Goal: Find specific page/section: Find specific page/section

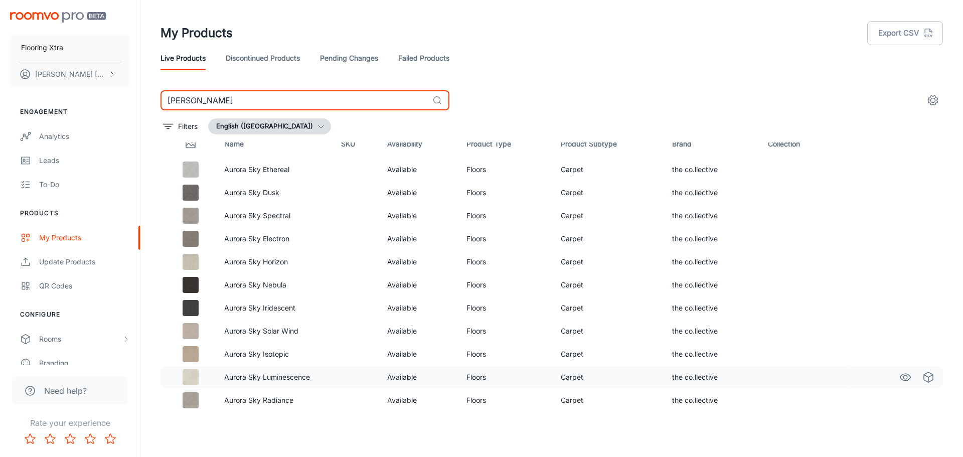
scroll to position [16, 0]
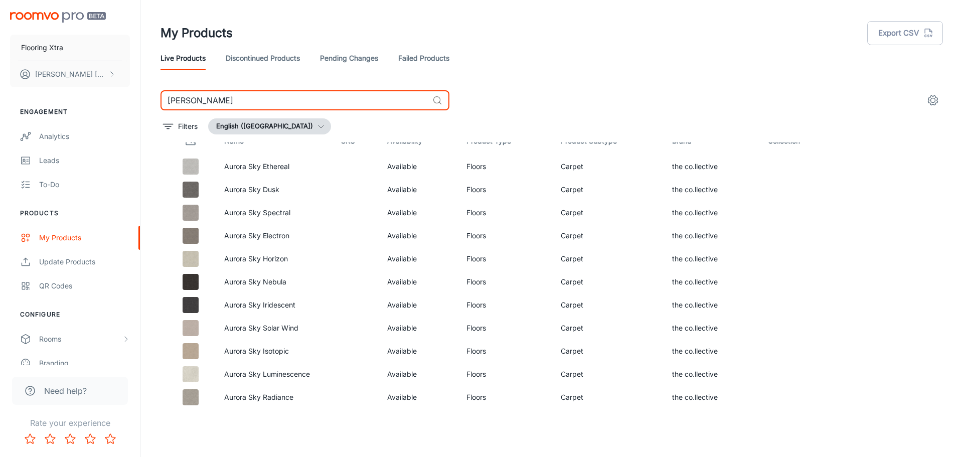
click at [225, 96] on input "[PERSON_NAME]" at bounding box center [294, 100] width 268 height 20
click at [225, 97] on input "[PERSON_NAME]" at bounding box center [294, 100] width 268 height 20
paste input "Winter Solstice"
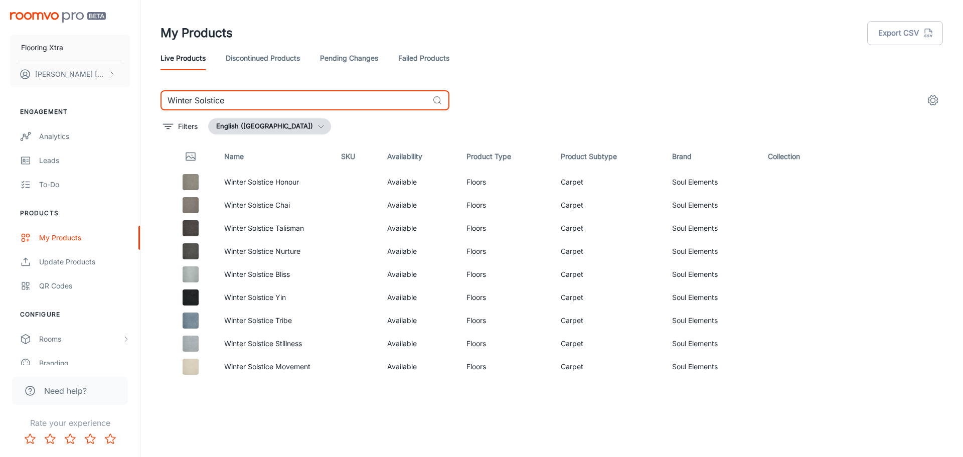
click at [318, 94] on input "Winter Solstice" at bounding box center [294, 100] width 268 height 20
paste input "Aeries"
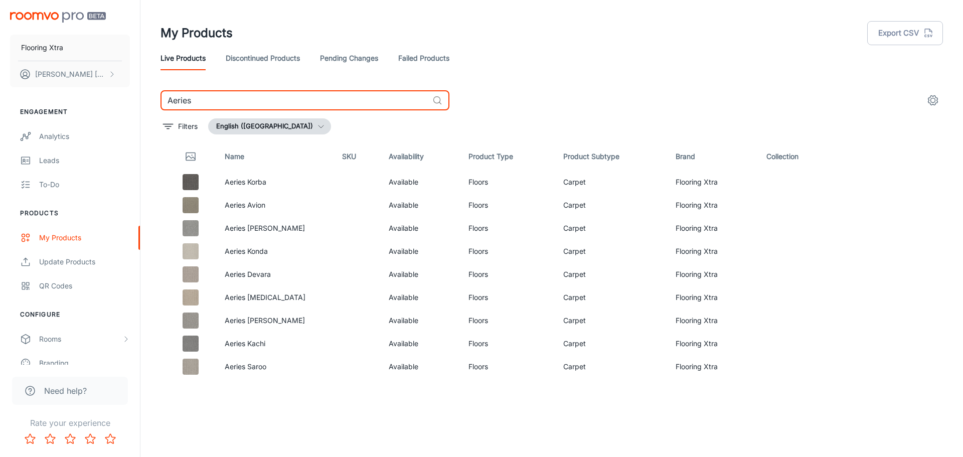
click at [223, 99] on input "Aeries" at bounding box center [294, 100] width 268 height 20
paste input "Orsano"
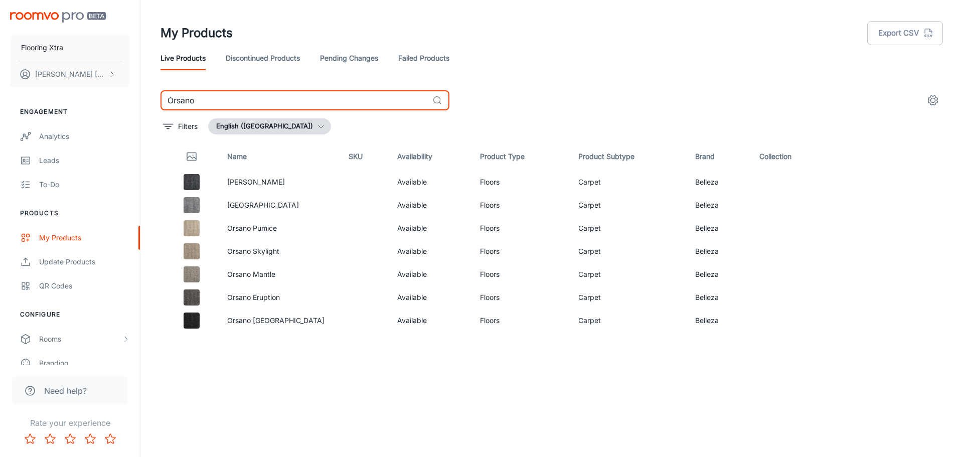
click at [284, 104] on input "Orsano" at bounding box center [294, 100] width 268 height 20
paste input "Finfloor XL"
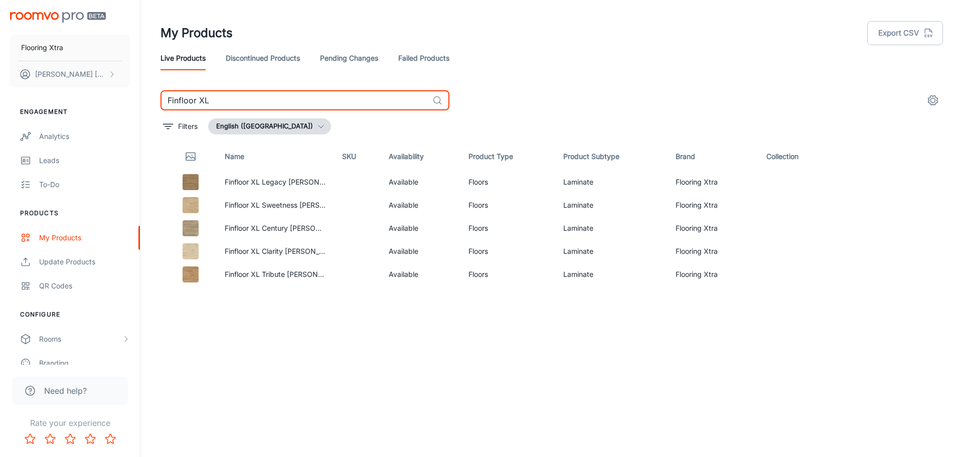
click at [231, 96] on input "Finfloor XL" at bounding box center [294, 100] width 268 height 20
click at [230, 96] on input "Finfloor XL" at bounding box center [294, 100] width 268 height 20
click at [227, 97] on input "Finfloor XL" at bounding box center [294, 100] width 268 height 20
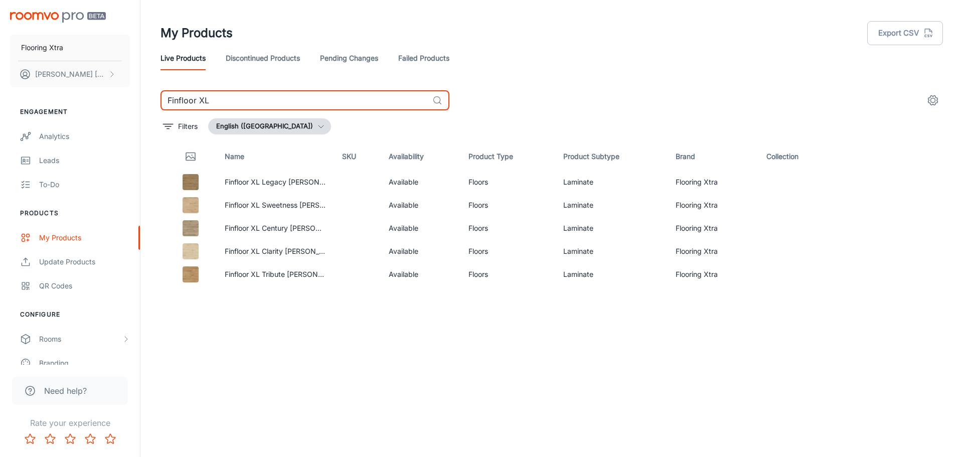
paste input "Supreme"
click at [364, 97] on input "Finfloor Supreme" at bounding box center [294, 100] width 268 height 20
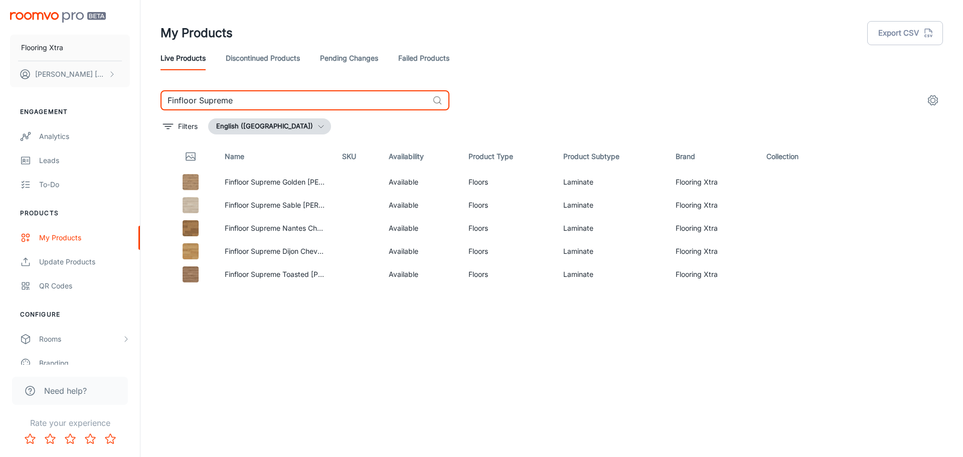
click at [364, 97] on input "Finfloor Supreme" at bounding box center [294, 100] width 268 height 20
paste input "Evolve"
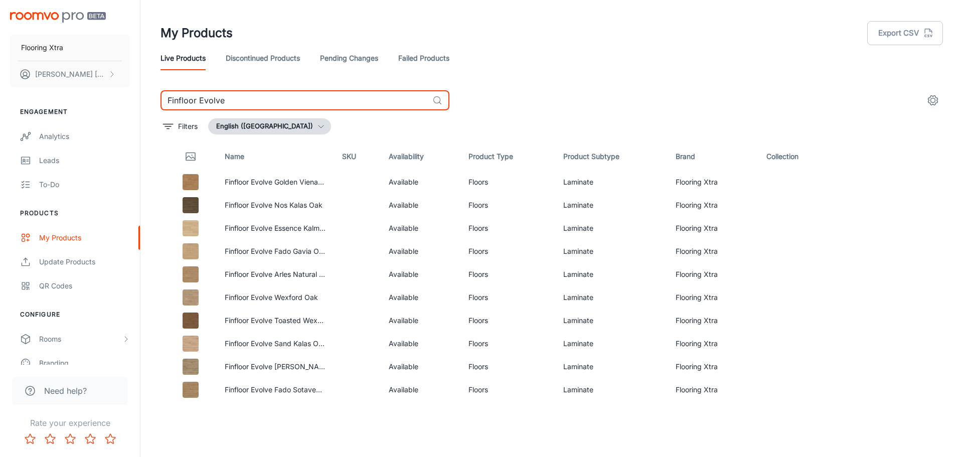
click at [246, 105] on input "Finfloor Evolve" at bounding box center [294, 100] width 268 height 20
paste input "Original"
click at [244, 97] on input "Finfloor Original" at bounding box center [294, 100] width 268 height 20
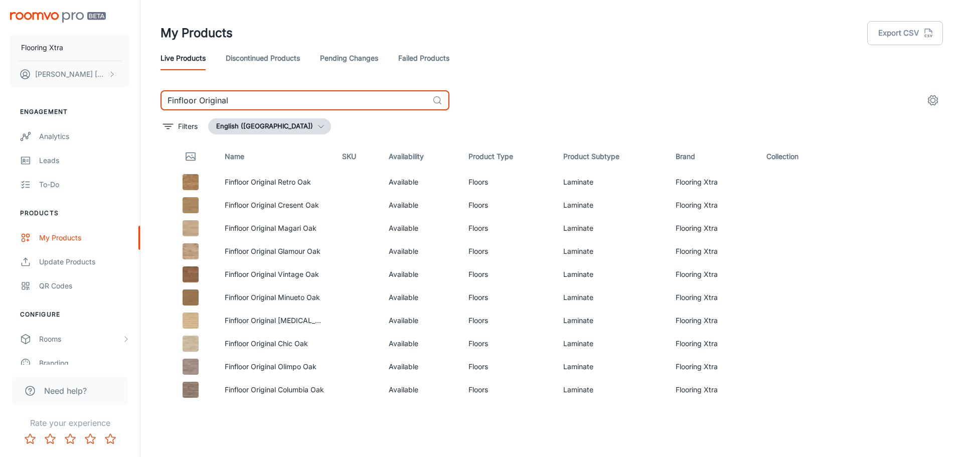
click at [244, 97] on input "Finfloor Original" at bounding box center [294, 100] width 268 height 20
paste input "Kokia"
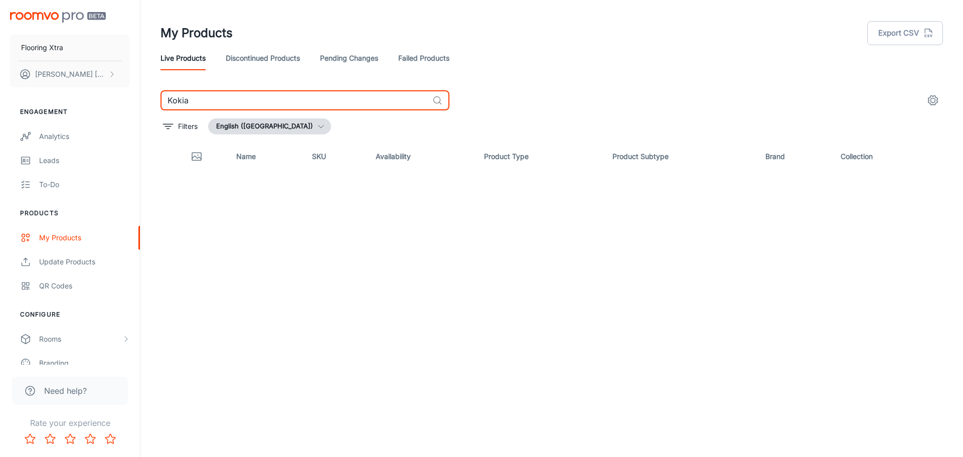
type input "Kokia"
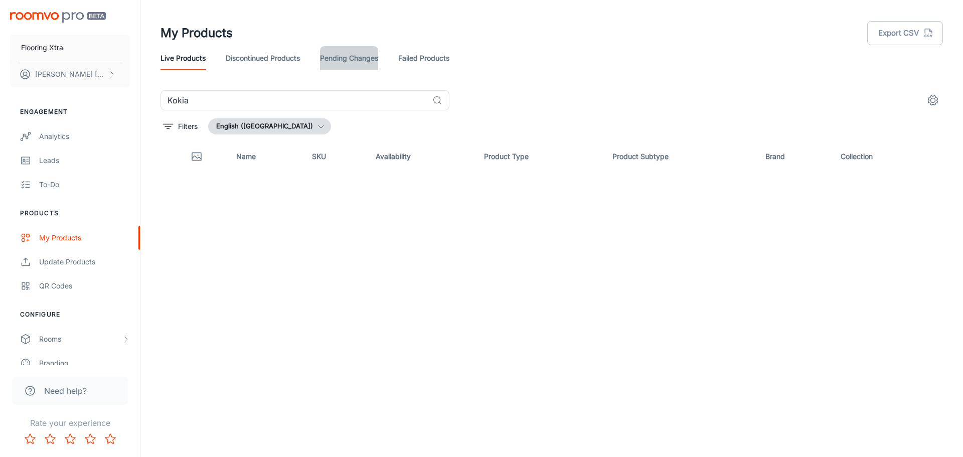
click at [364, 60] on link "Pending Changes" at bounding box center [349, 58] width 58 height 24
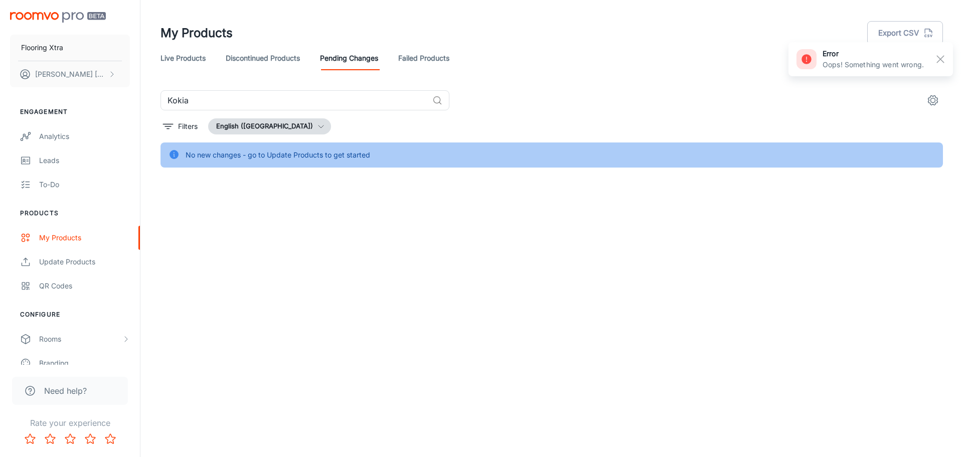
click at [444, 58] on link "Failed Products" at bounding box center [423, 58] width 51 height 24
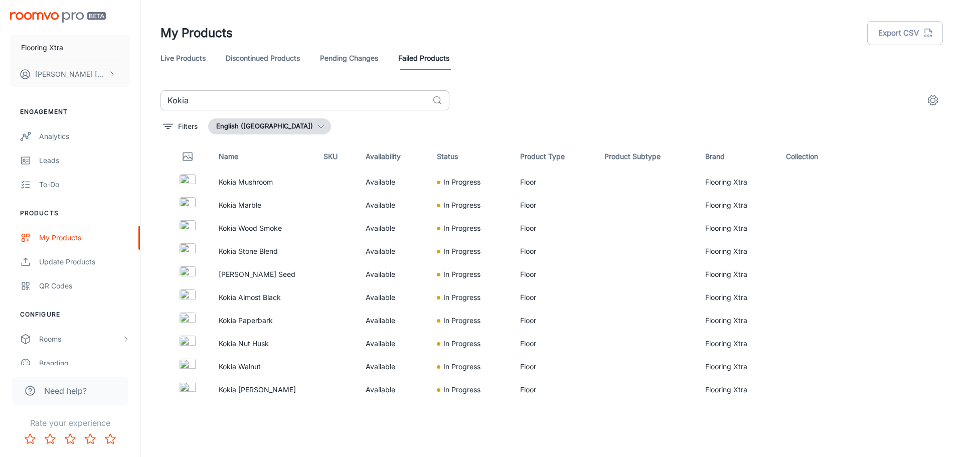
click at [370, 104] on input "Kokia" at bounding box center [294, 100] width 268 height 20
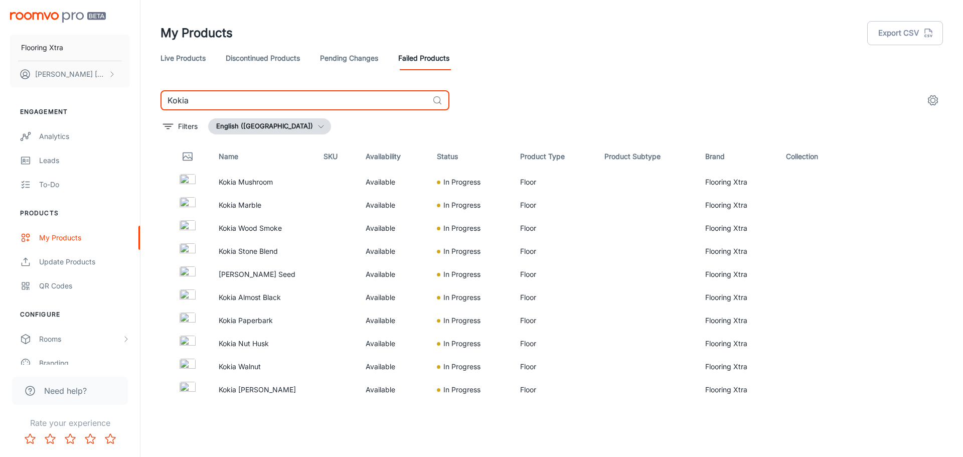
click at [370, 104] on input "Kokia" at bounding box center [294, 100] width 268 height 20
paste input "[GEOGRAPHIC_DATA]"
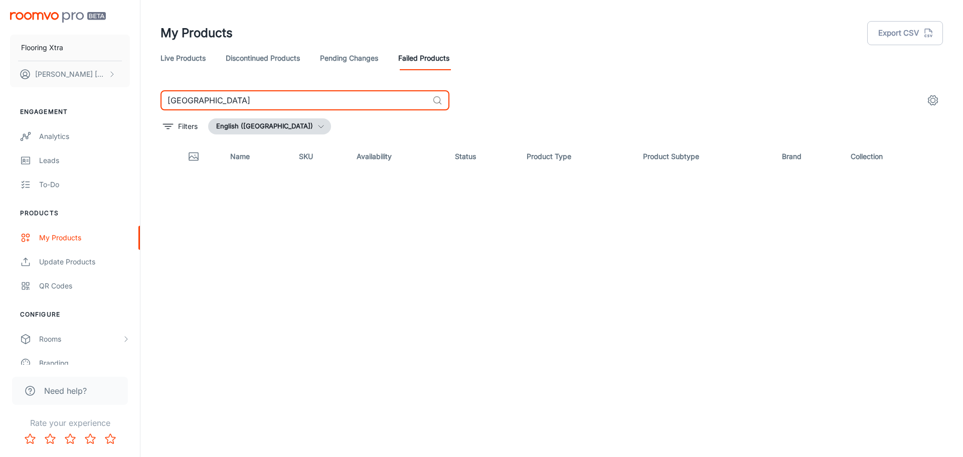
type input "[GEOGRAPHIC_DATA]"
click at [183, 61] on link "Live Products" at bounding box center [182, 58] width 45 height 24
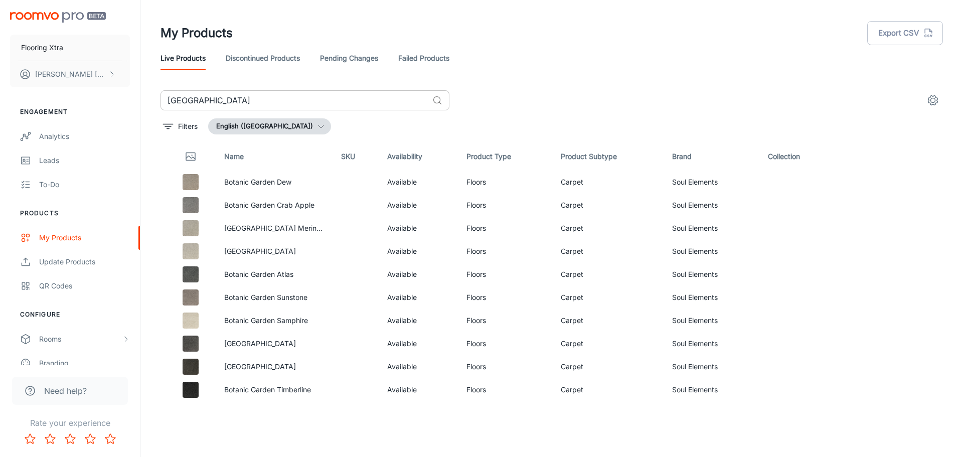
click at [224, 106] on input "[GEOGRAPHIC_DATA]" at bounding box center [294, 100] width 268 height 20
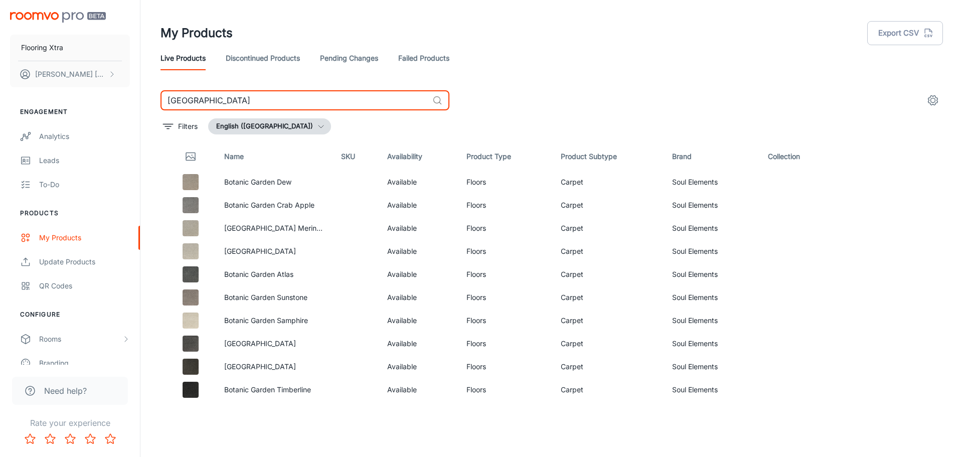
click at [224, 106] on input "[GEOGRAPHIC_DATA]" at bounding box center [294, 100] width 268 height 20
click at [252, 101] on input "[GEOGRAPHIC_DATA]" at bounding box center [294, 100] width 268 height 20
paste input "Juniper"
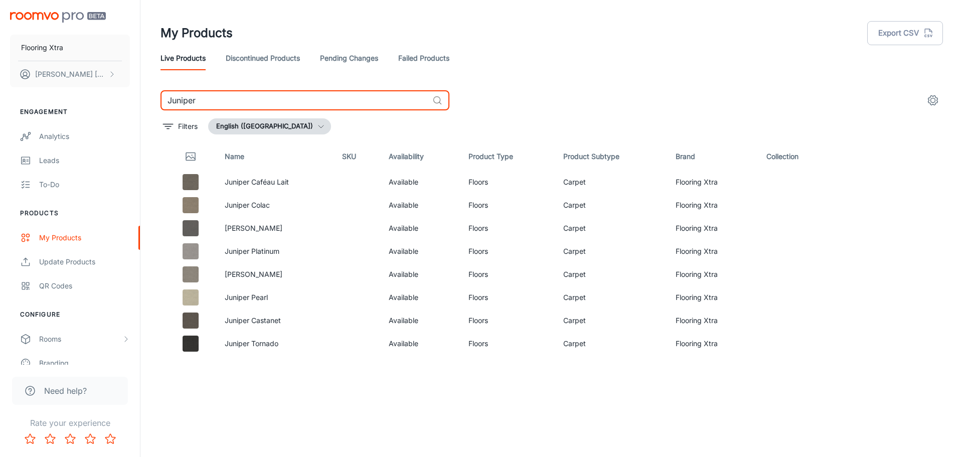
type input "Juniper"
